Goal: Ask a question

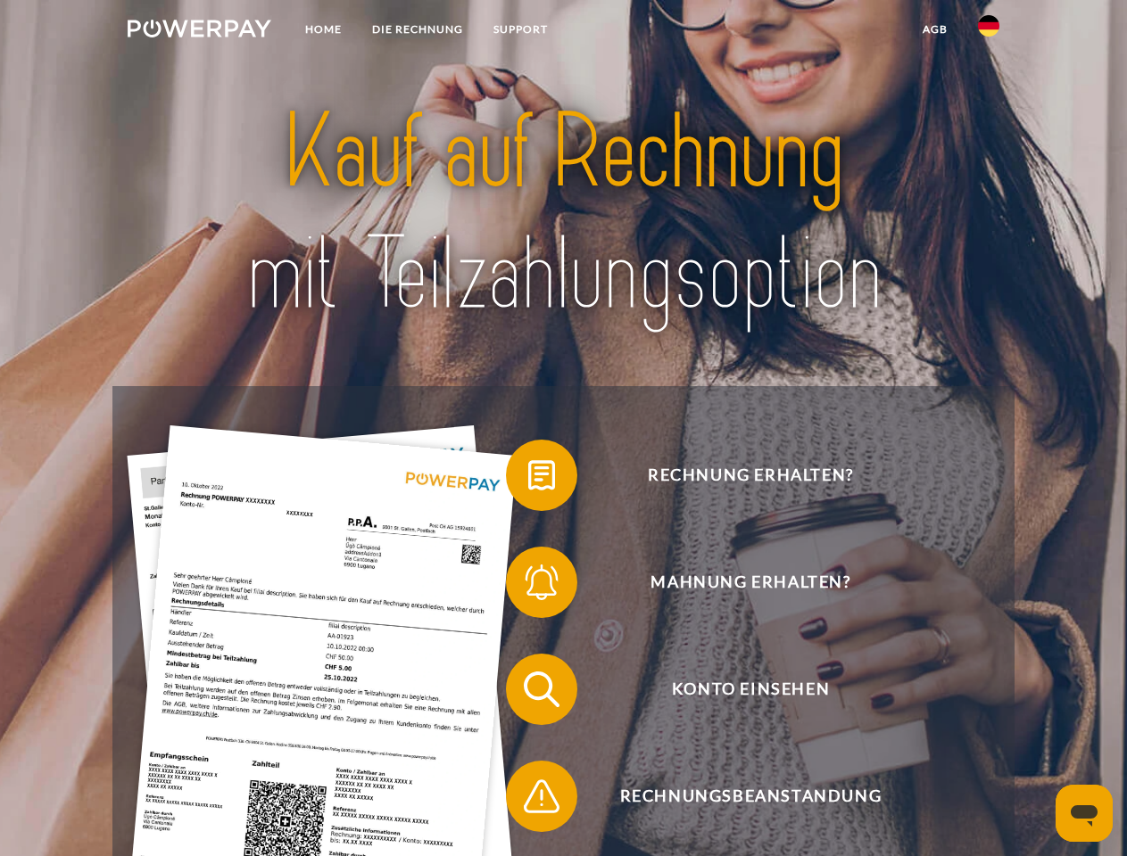
click at [199, 31] on img at bounding box center [200, 29] width 144 height 18
click at [988, 31] on img at bounding box center [988, 25] width 21 height 21
click at [934, 29] on link "agb" at bounding box center [934, 29] width 55 height 32
click at [528, 479] on span at bounding box center [514, 475] width 89 height 89
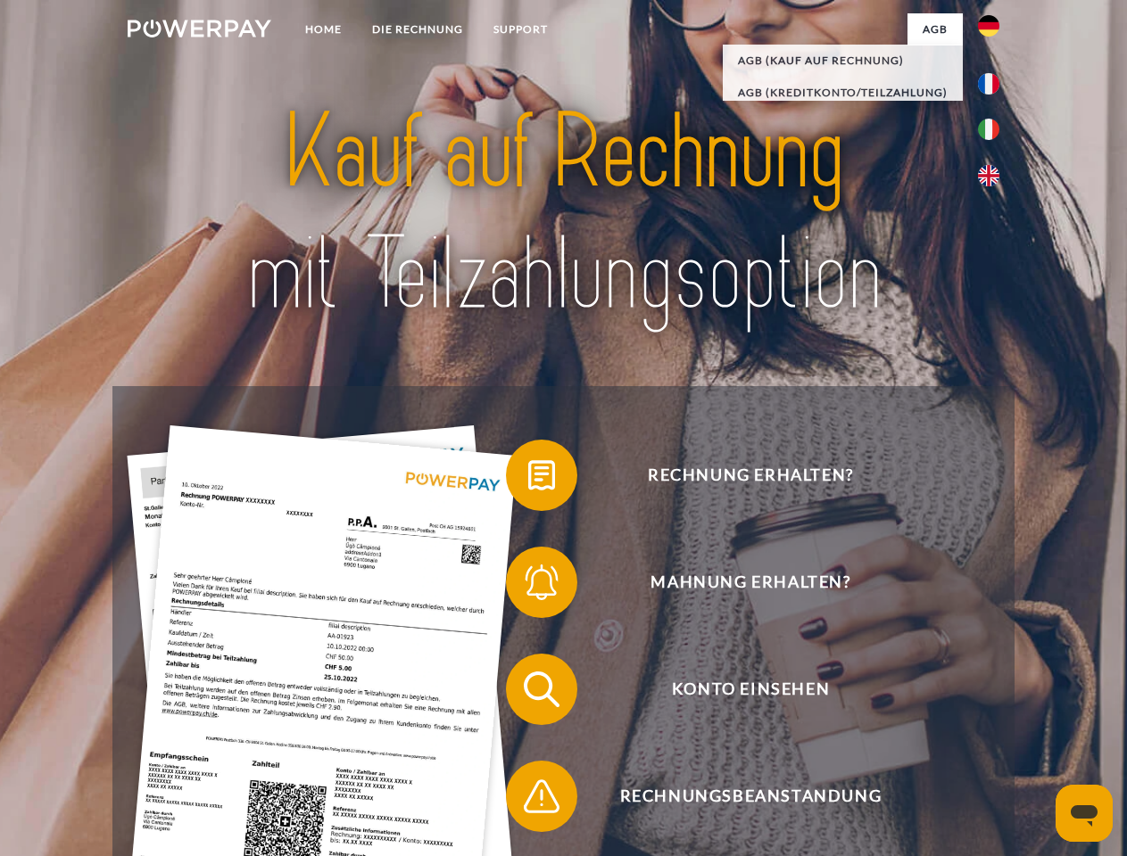
click at [528, 586] on span at bounding box center [514, 582] width 89 height 89
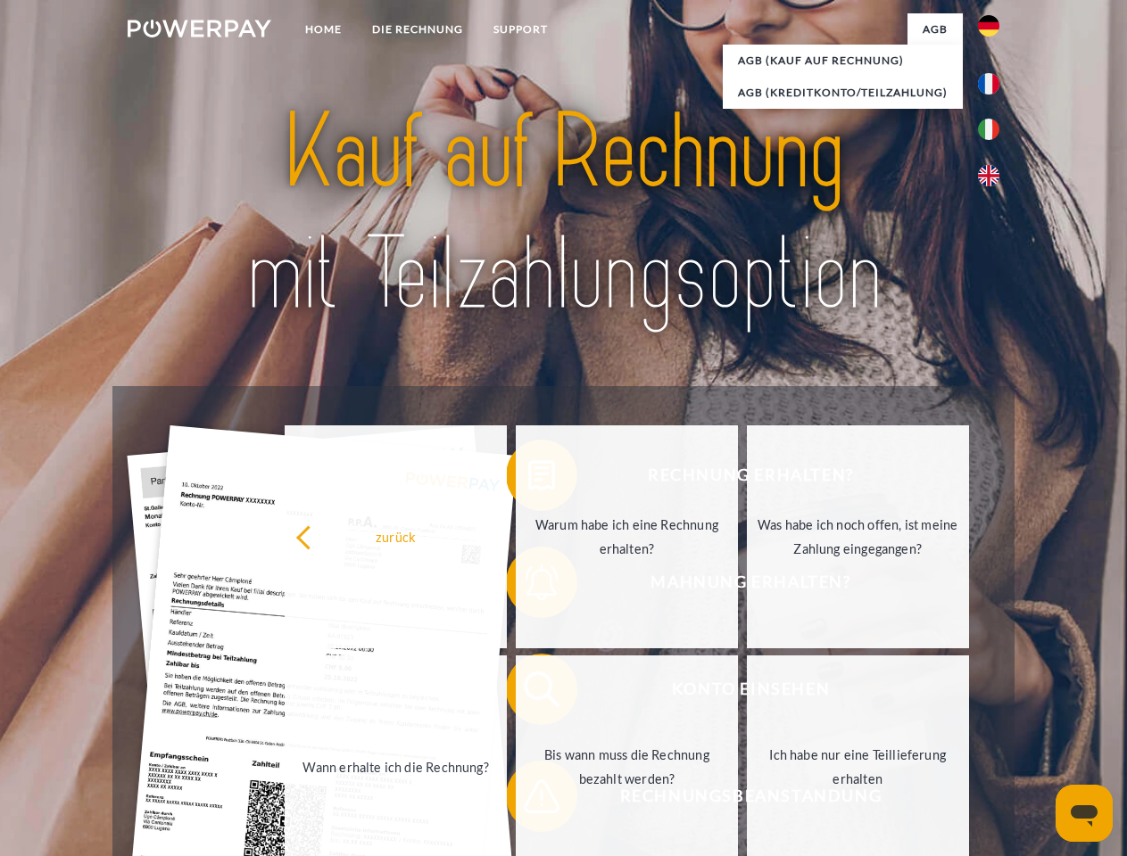
click at [528, 693] on link "Bis wann muss die Rechnung bezahlt werden?" at bounding box center [627, 767] width 222 height 223
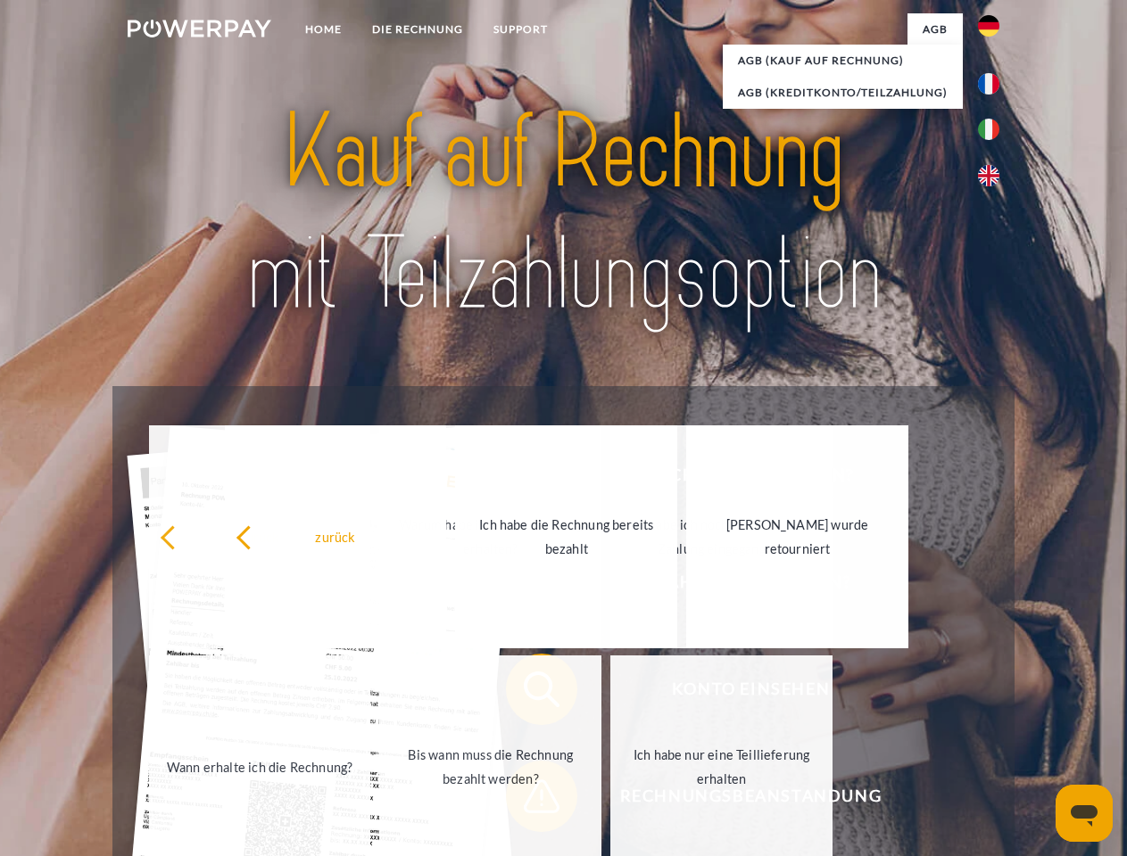
click at [610, 800] on link "Ich habe nur eine Teillieferung erhalten" at bounding box center [721, 767] width 222 height 223
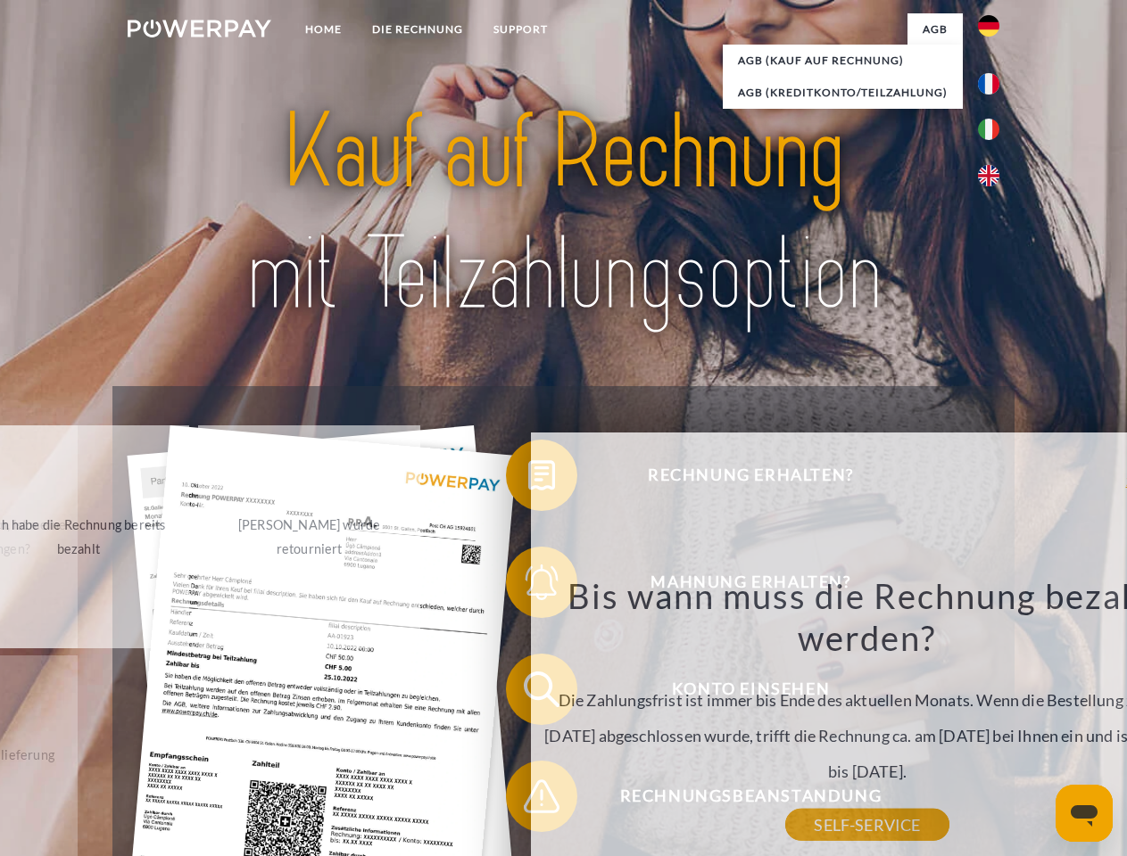
click at [1084, 814] on icon "Messaging-Fenster öffnen" at bounding box center [1084, 816] width 27 height 21
